Goal: Task Accomplishment & Management: Use online tool/utility

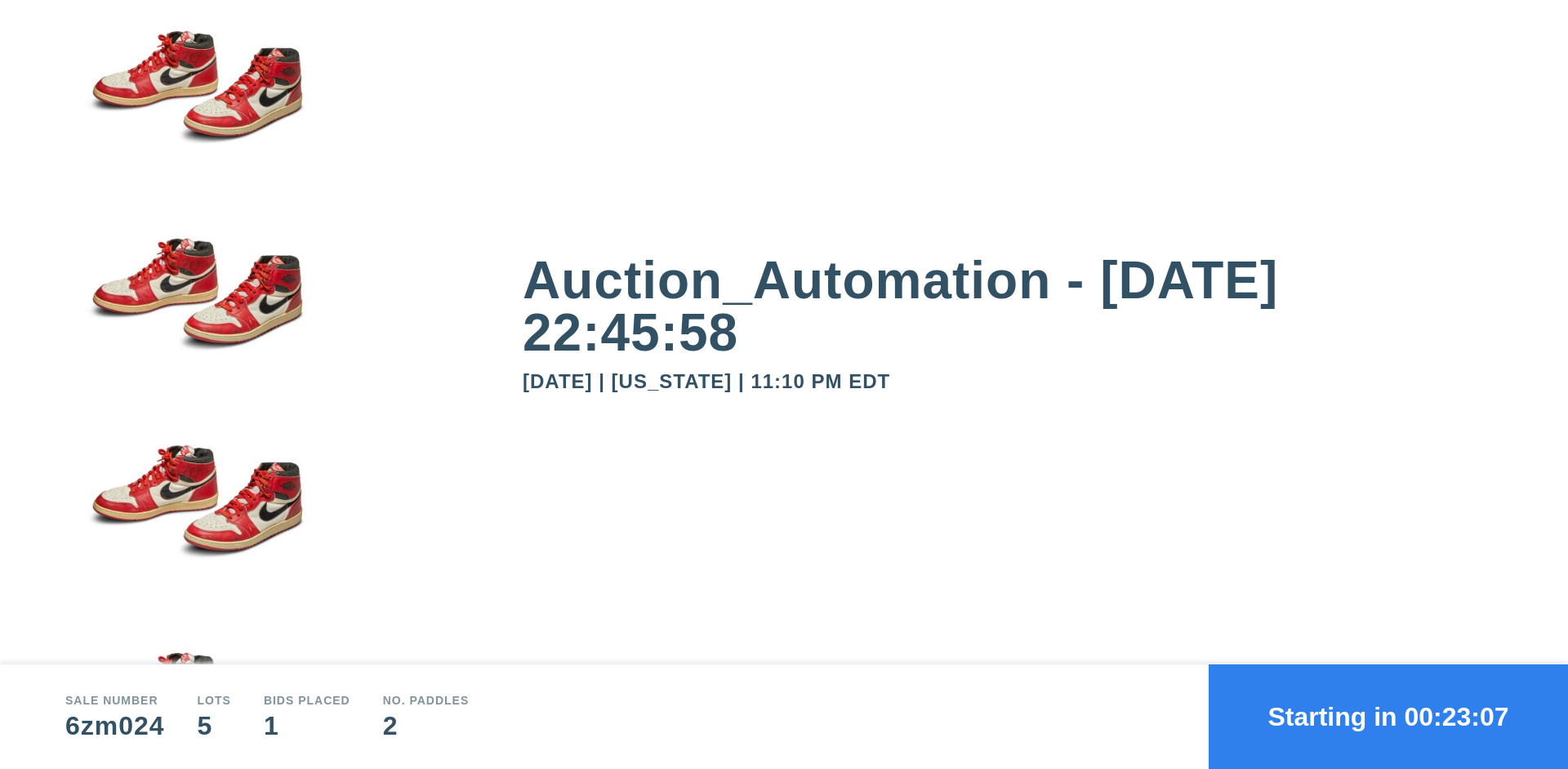
click at [1389, 716] on button "Starting in 00:23:07" at bounding box center [1389, 716] width 360 height 105
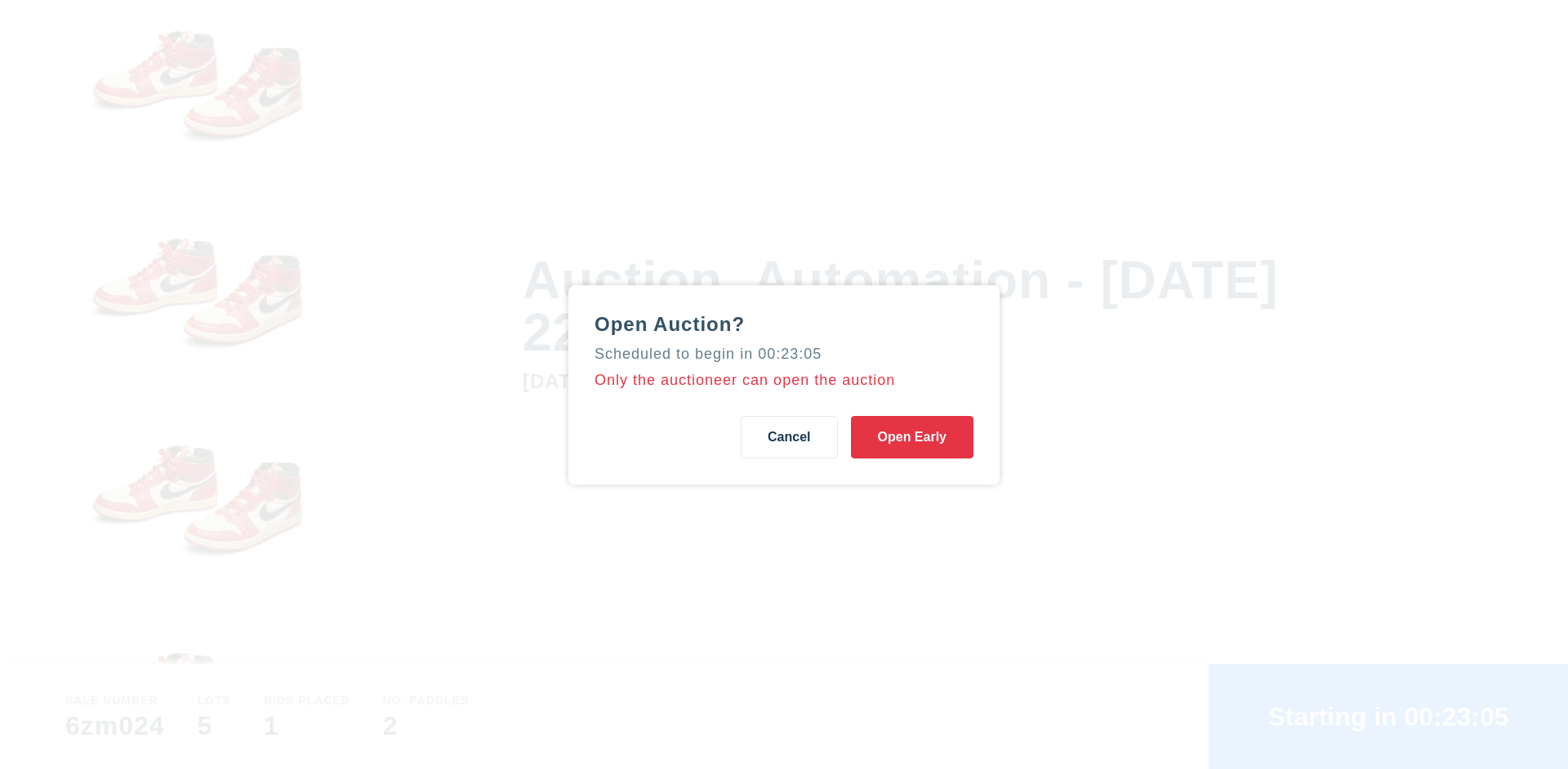
click at [913, 437] on button "Open Early" at bounding box center [913, 437] width 123 height 42
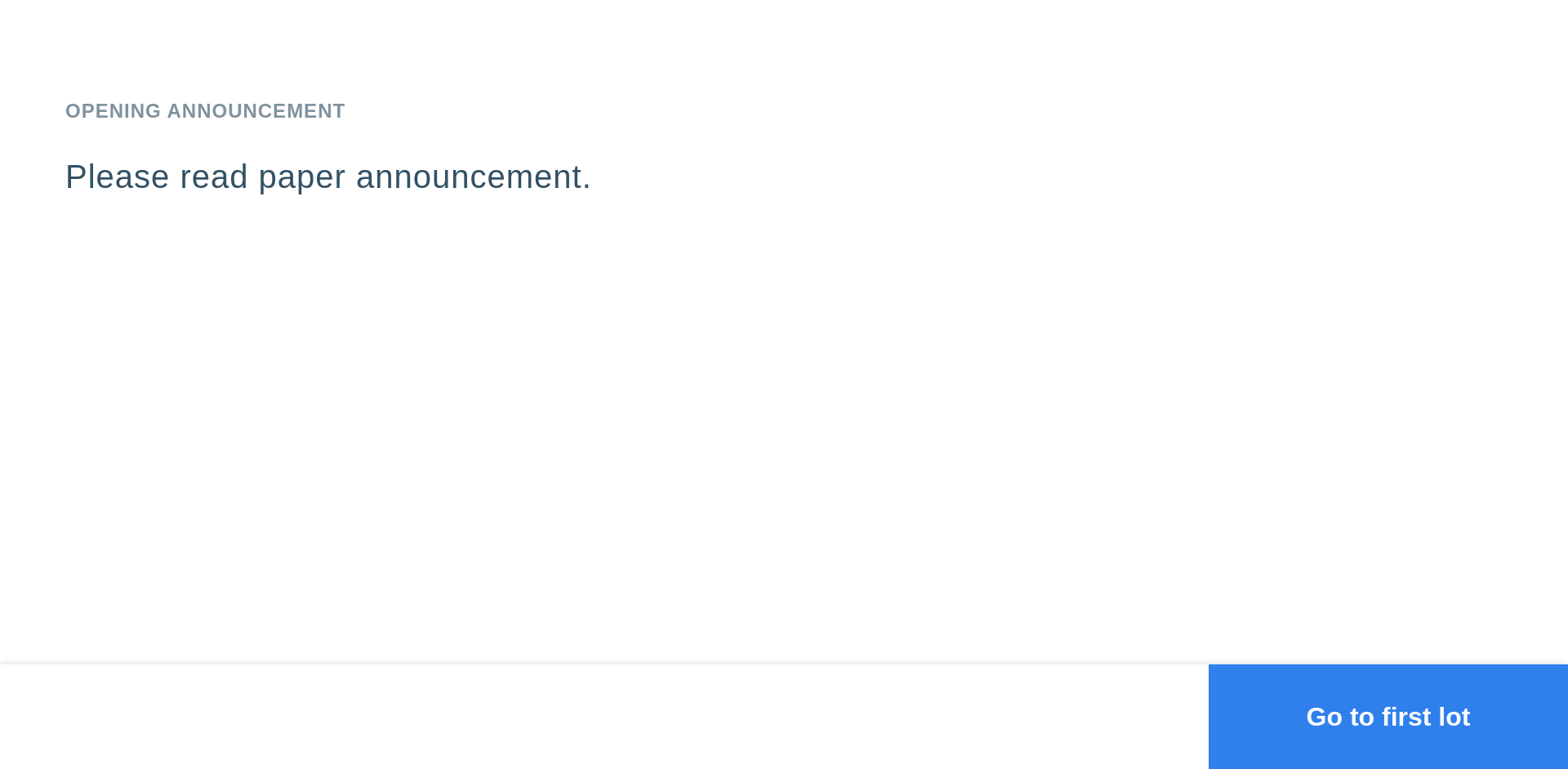
click at [1389, 716] on button "Go to first lot" at bounding box center [1389, 716] width 360 height 105
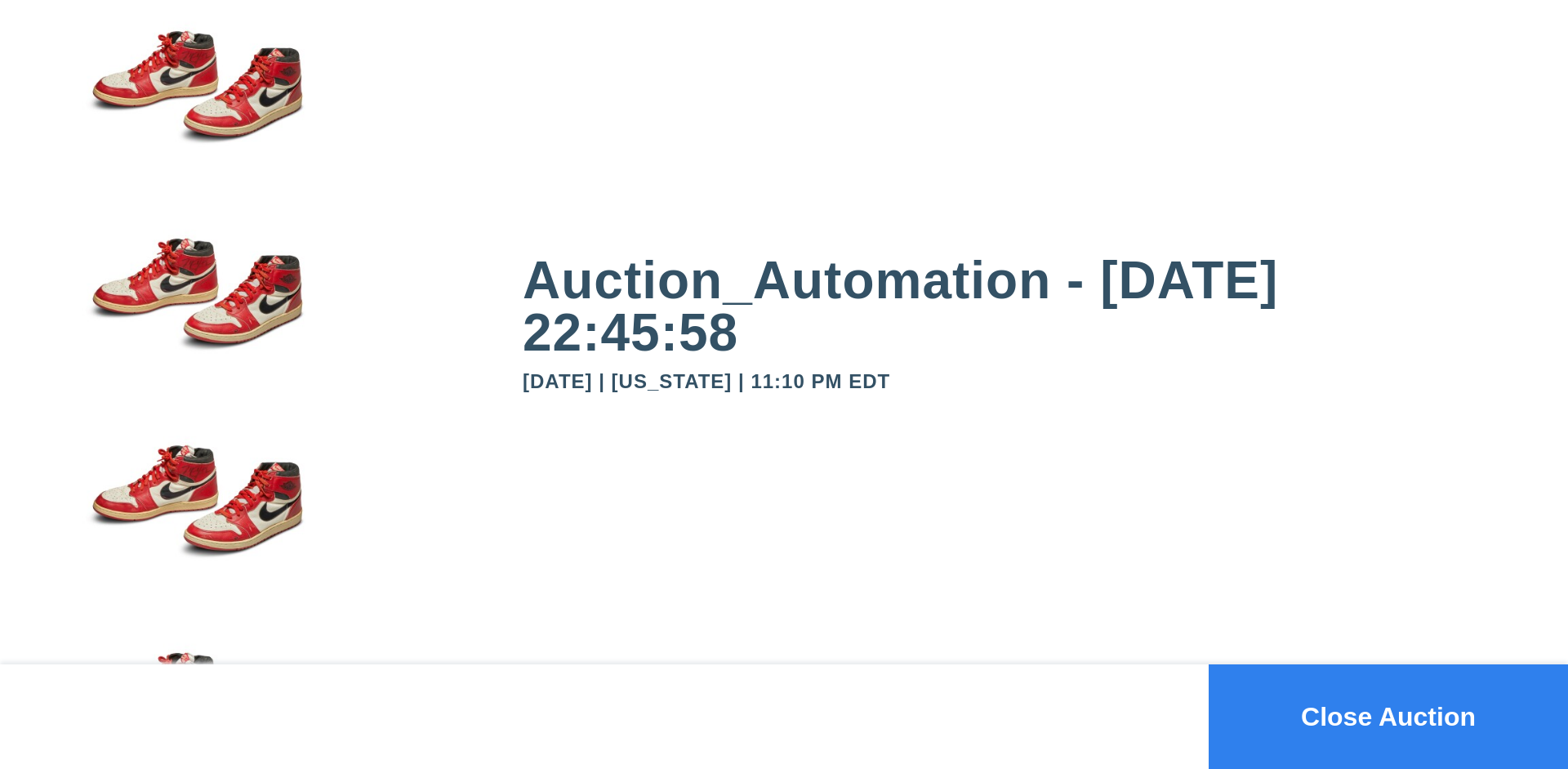
click at [1389, 716] on button "Close Auction" at bounding box center [1389, 716] width 360 height 105
